Goal: Task Accomplishment & Management: Use online tool/utility

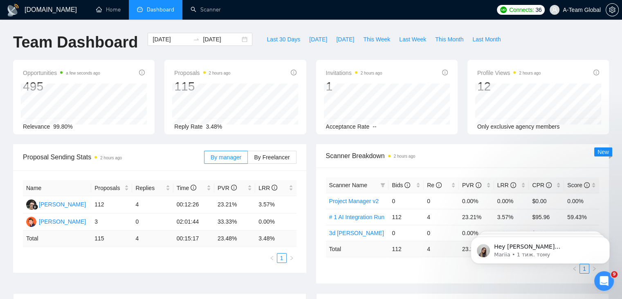
click at [458, 164] on div "Scanner Breakdown 2 hours ago" at bounding box center [463, 155] width 274 height 23
click at [211, 12] on link "Scanner" at bounding box center [206, 9] width 30 height 7
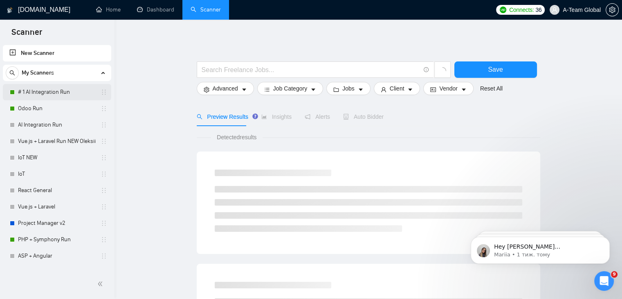
click at [69, 90] on link "# 1 AI Integration Run" at bounding box center [57, 92] width 78 height 16
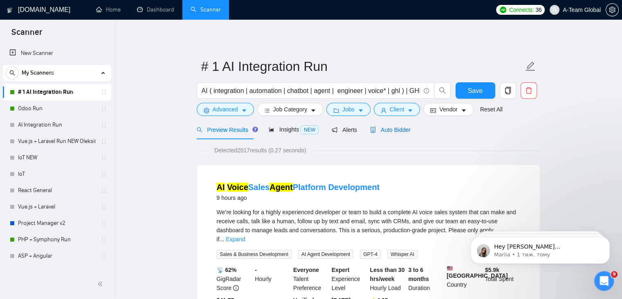
click at [391, 129] on span "Auto Bidder" at bounding box center [390, 129] width 40 height 7
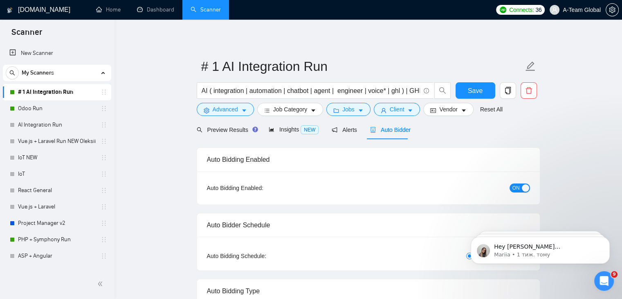
checkbox input "true"
click at [57, 109] on link "Odoo Run" at bounding box center [57, 108] width 78 height 16
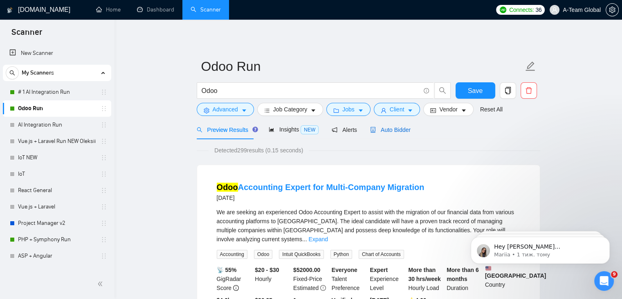
click at [404, 129] on span "Auto Bidder" at bounding box center [390, 129] width 40 height 7
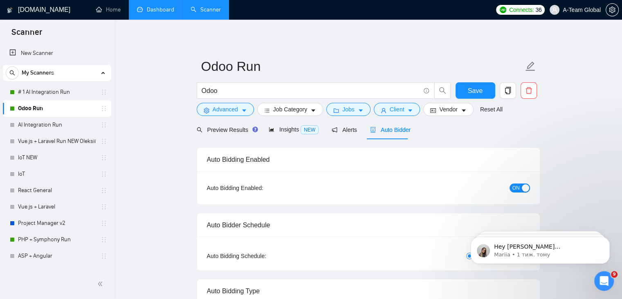
click at [155, 11] on link "Dashboard" at bounding box center [155, 9] width 37 height 7
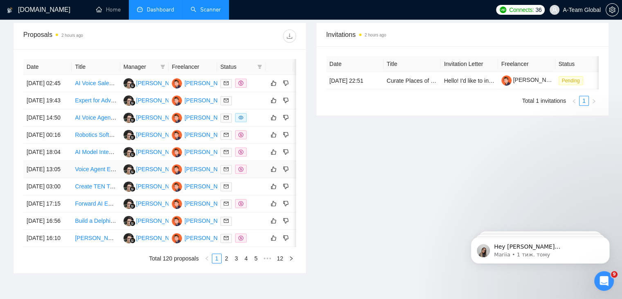
scroll to position [368, 0]
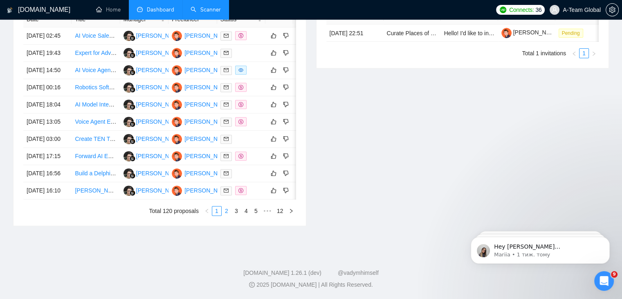
click at [227, 215] on link "2" at bounding box center [226, 210] width 9 height 9
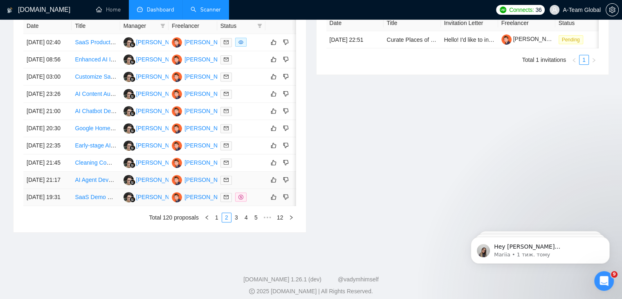
scroll to position [368, 0]
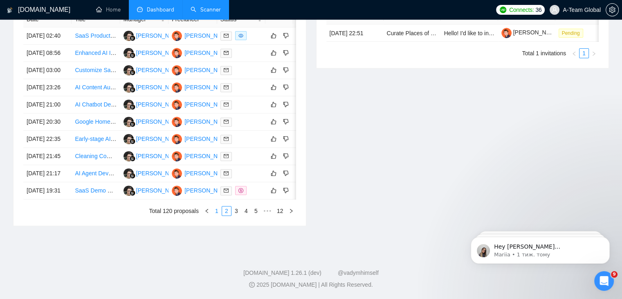
click at [219, 215] on link "1" at bounding box center [216, 210] width 9 height 9
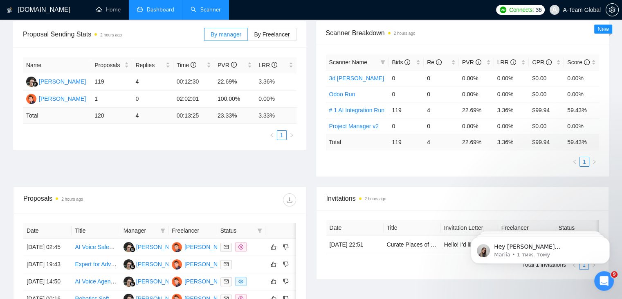
scroll to position [0, 0]
